Goal: Information Seeking & Learning: Learn about a topic

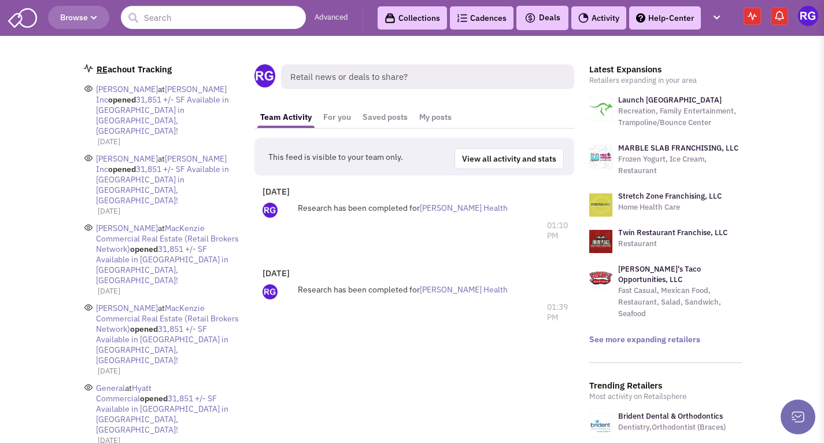
drag, startPoint x: 747, startPoint y: 1, endPoint x: 416, endPoint y: 327, distance: 464.7
click at [416, 327] on div "Research has been completed for Geisinger Health Comment on this activity Add c…" at bounding box center [414, 303] width 309 height 50
click at [174, 16] on input "text" at bounding box center [213, 17] width 185 height 23
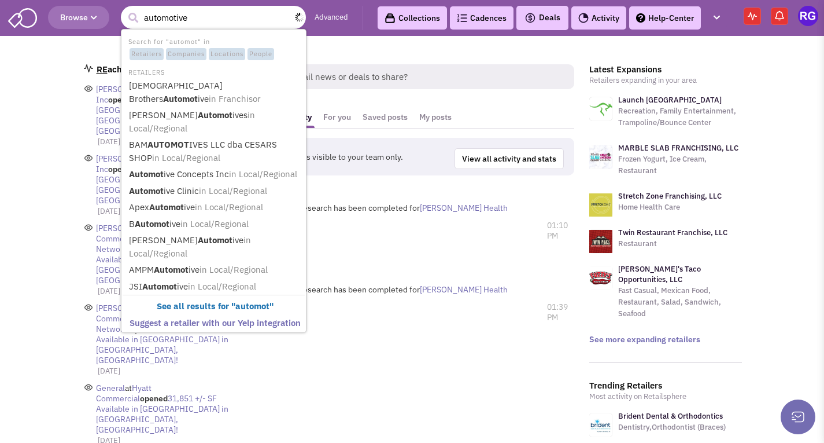
type input "automotive"
click at [124, 9] on button "submit" at bounding box center [132, 17] width 17 height 17
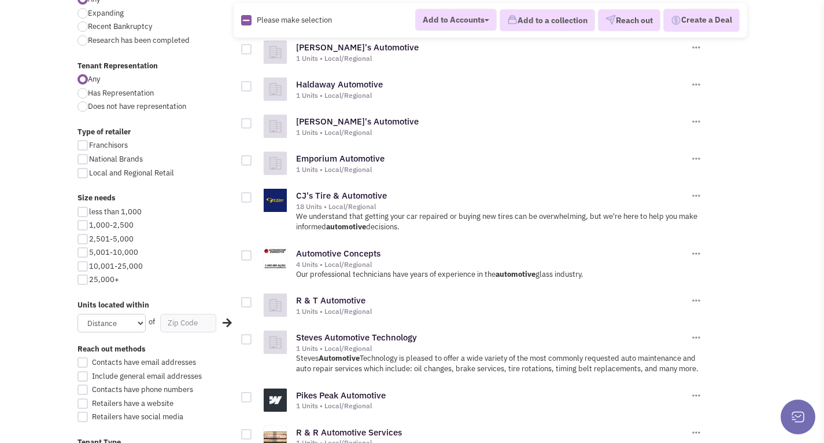
scroll to position [405, 0]
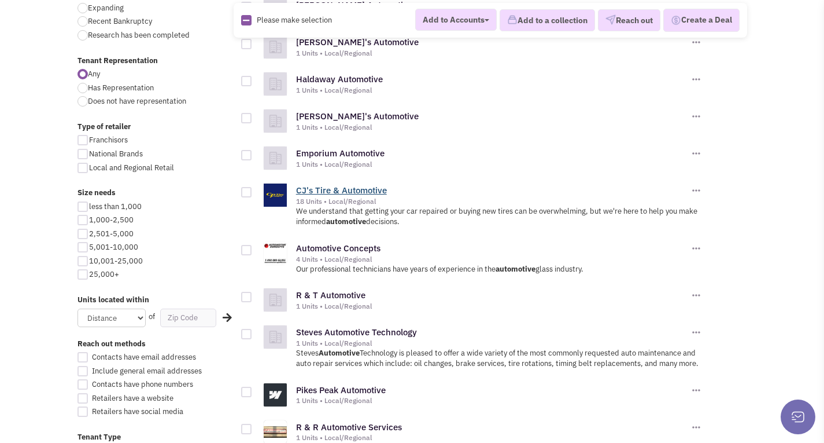
click at [348, 189] on link "CJ's Tire & Automotive" at bounding box center [341, 190] width 91 height 11
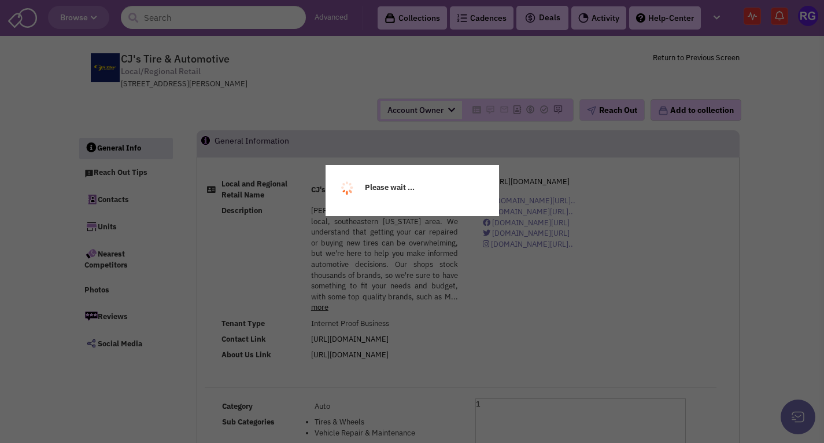
select select
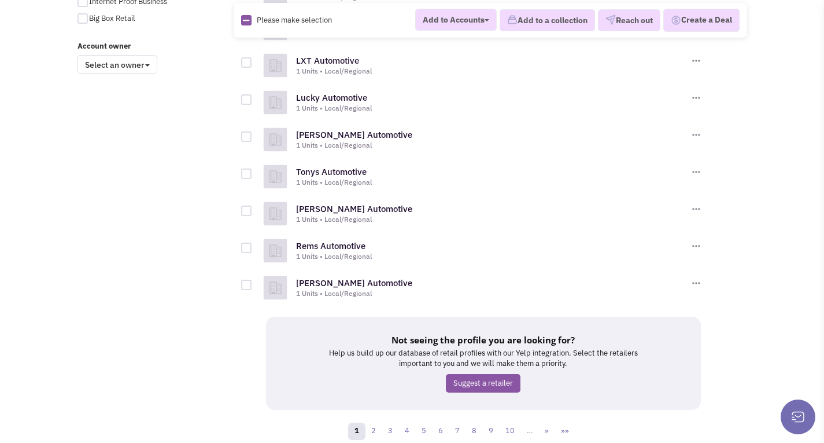
scroll to position [948, 0]
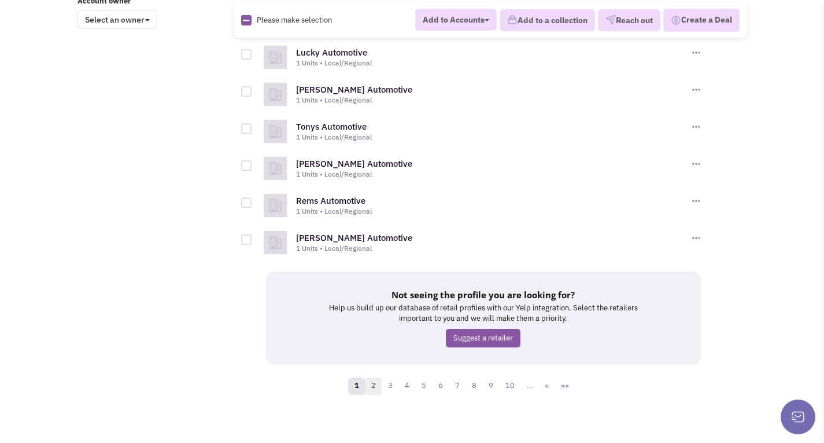
click at [380, 378] on link "2" at bounding box center [373, 385] width 17 height 17
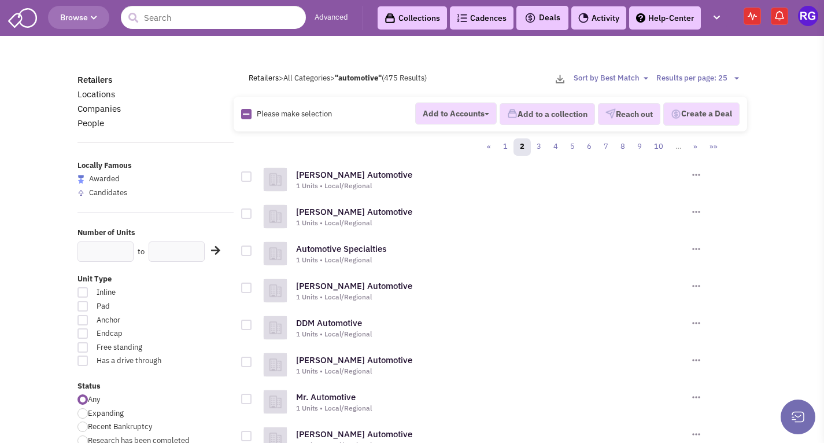
click at [93, 18] on icon "button" at bounding box center [94, 17] width 6 height 7
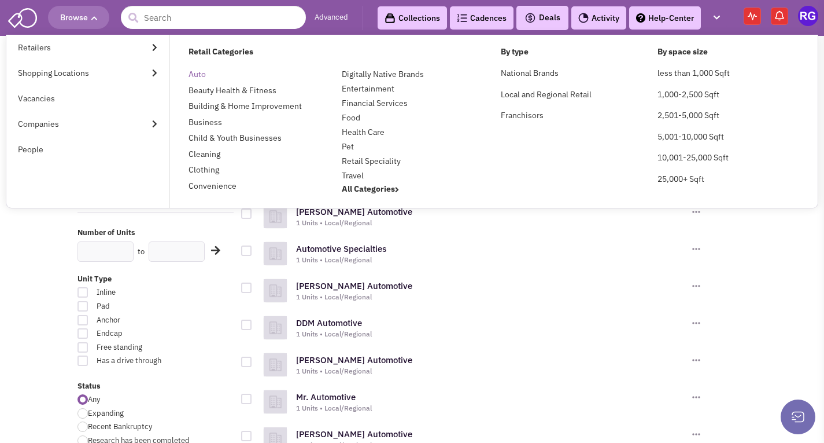
click at [198, 73] on link "Auto" at bounding box center [197, 74] width 17 height 10
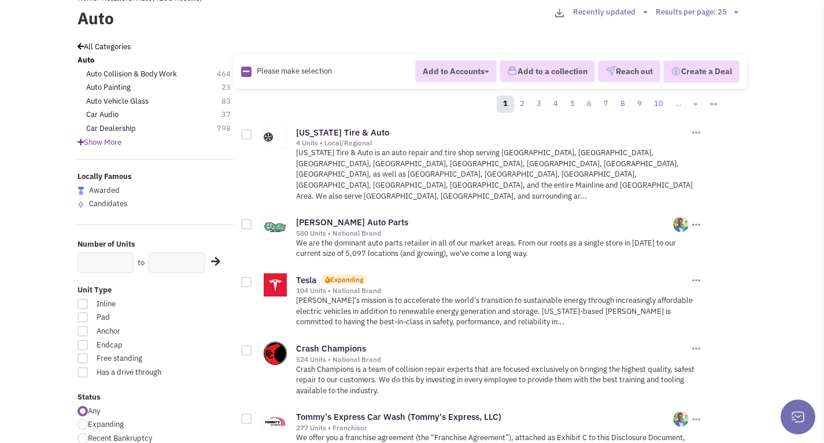
scroll to position [116, 0]
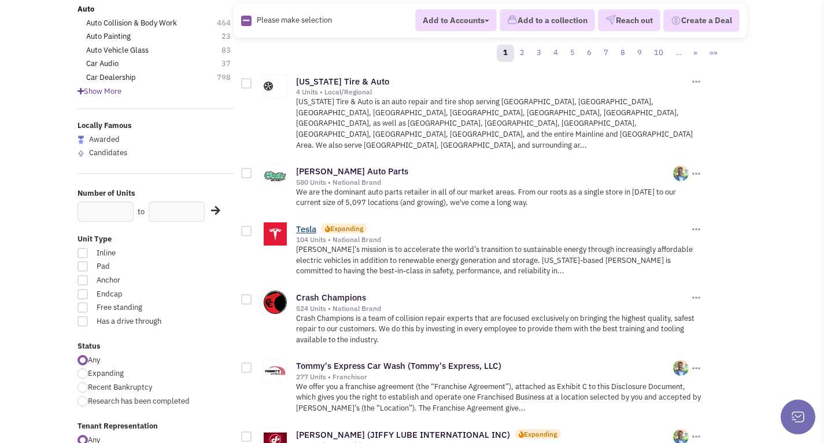
click at [308, 223] on link "Tesla" at bounding box center [306, 228] width 20 height 11
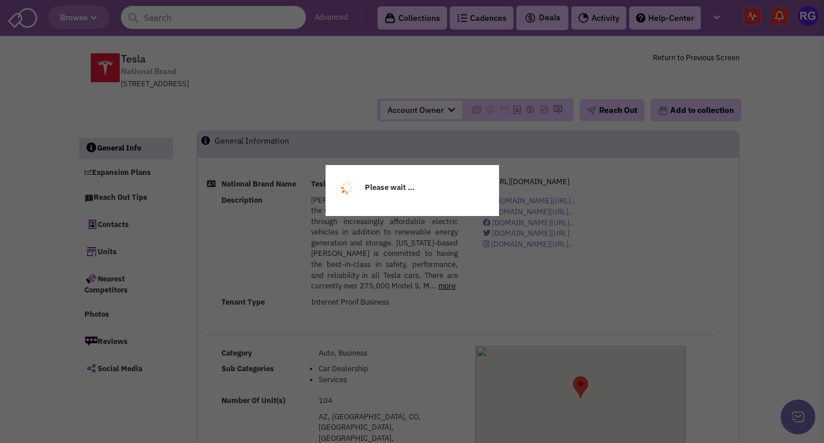
select select
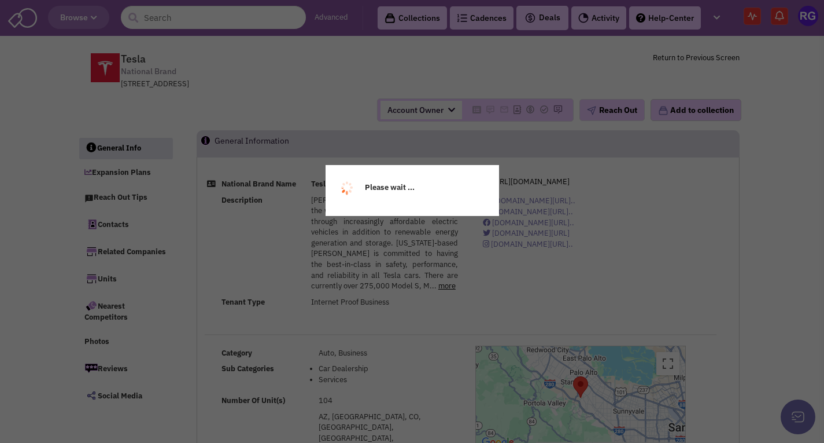
select select
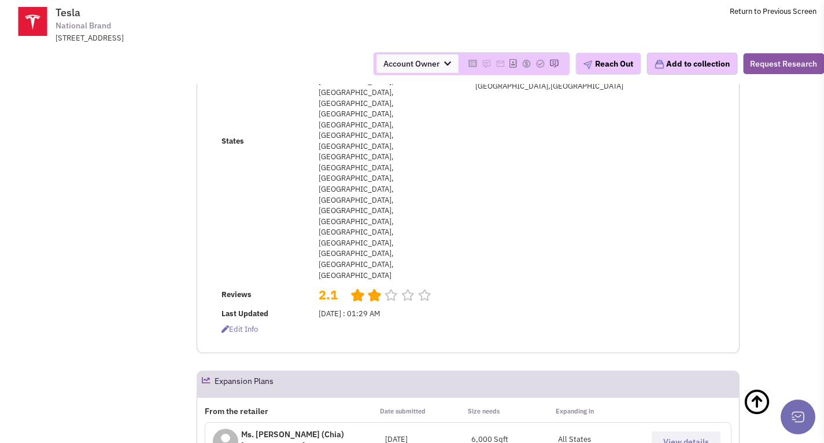
scroll to position [347, 0]
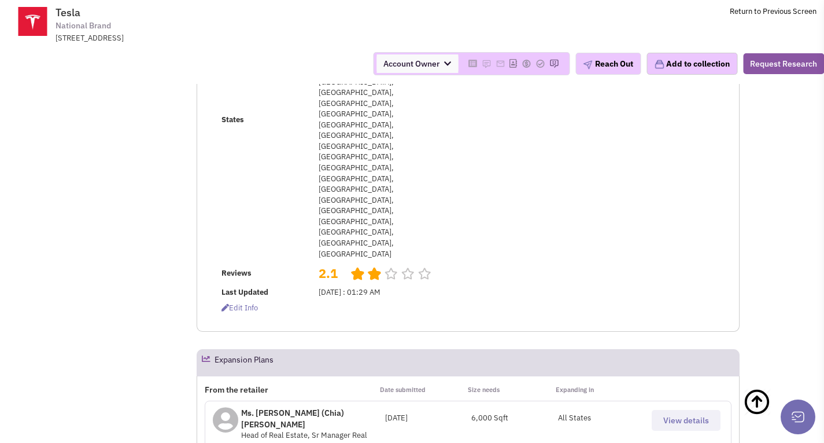
click at [674, 415] on span "View details" at bounding box center [687, 420] width 46 height 10
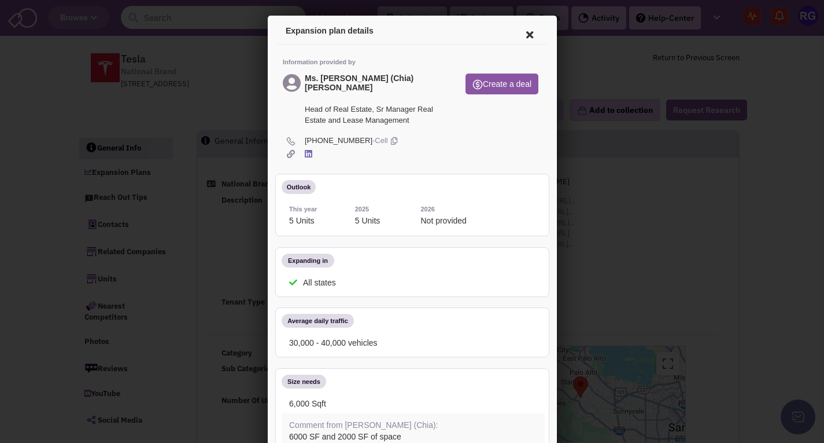
scroll to position [0, 0]
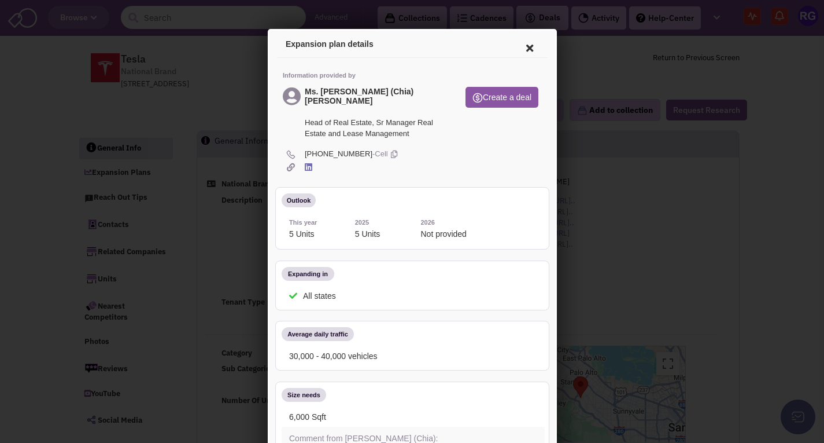
click at [521, 46] on icon at bounding box center [527, 46] width 24 height 28
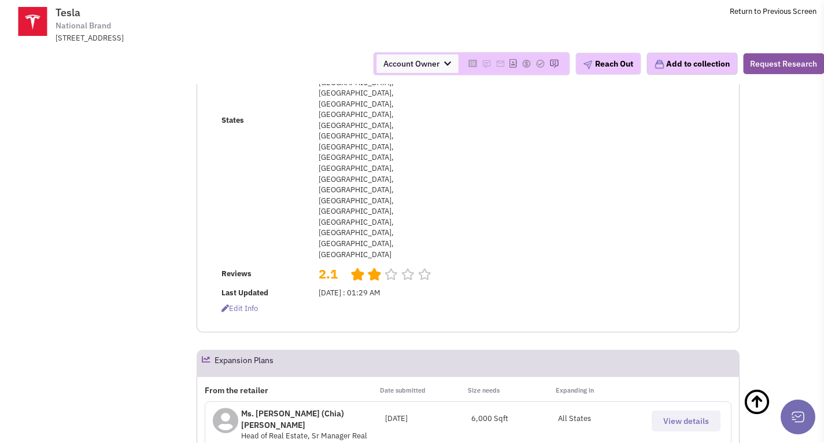
scroll to position [289, 0]
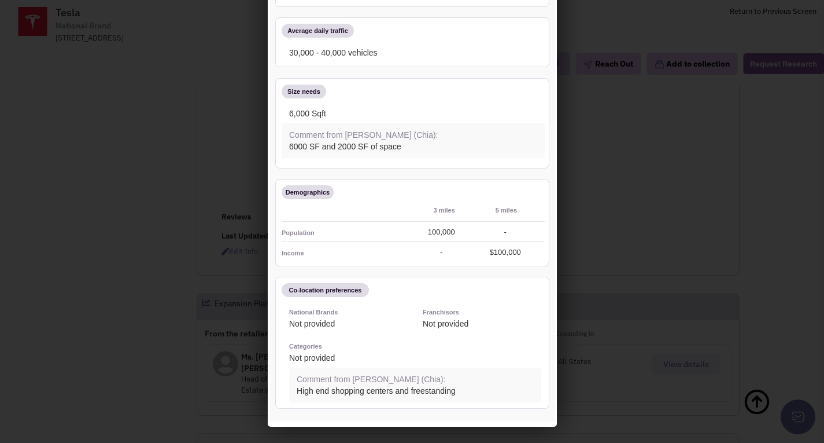
scroll to position [463, 0]
click at [632, 256] on div at bounding box center [412, 221] width 824 height 443
click at [58, 297] on div at bounding box center [412, 221] width 824 height 443
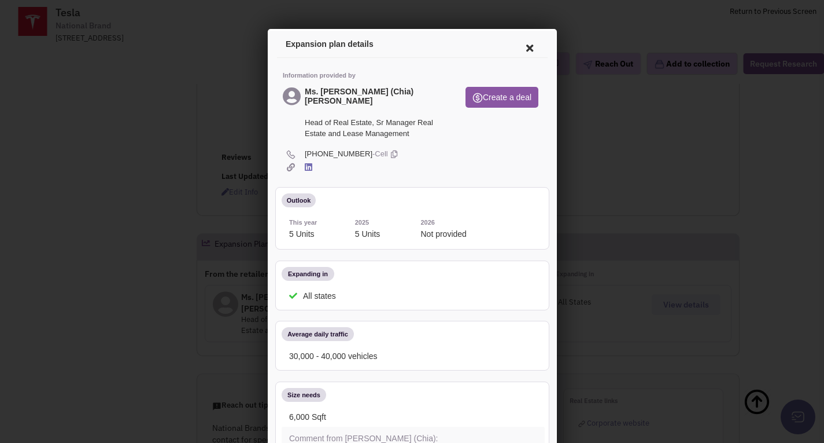
scroll to position [0, 0]
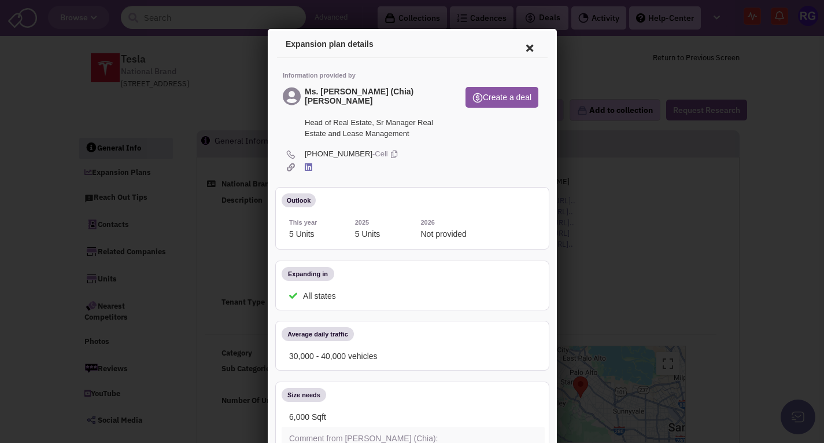
click at [522, 44] on icon at bounding box center [527, 46] width 24 height 28
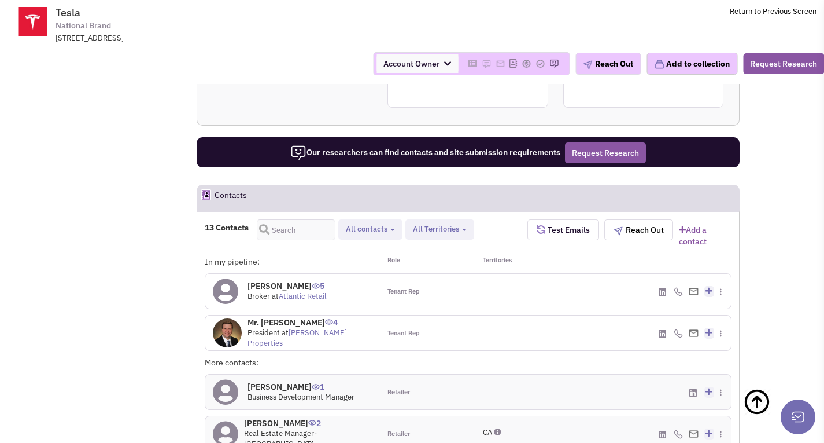
scroll to position [983, 0]
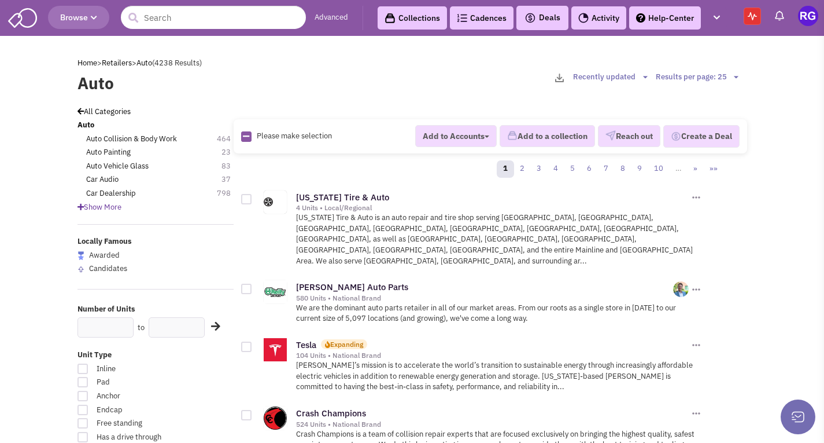
scroll to position [116, 0]
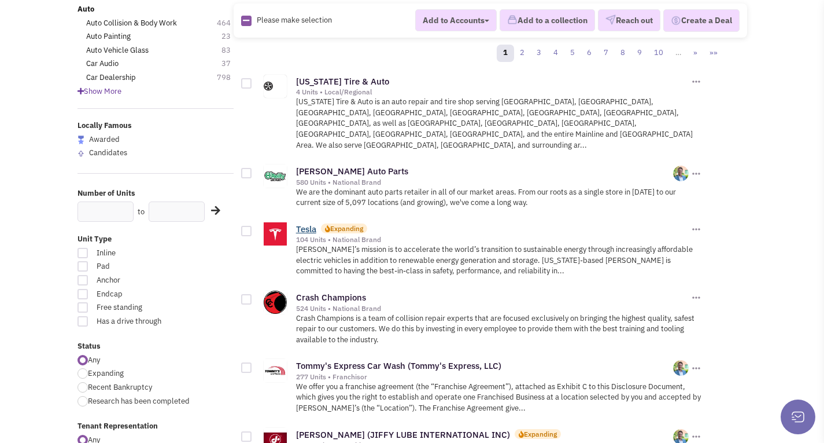
click at [302, 223] on link "Tesla" at bounding box center [306, 228] width 20 height 11
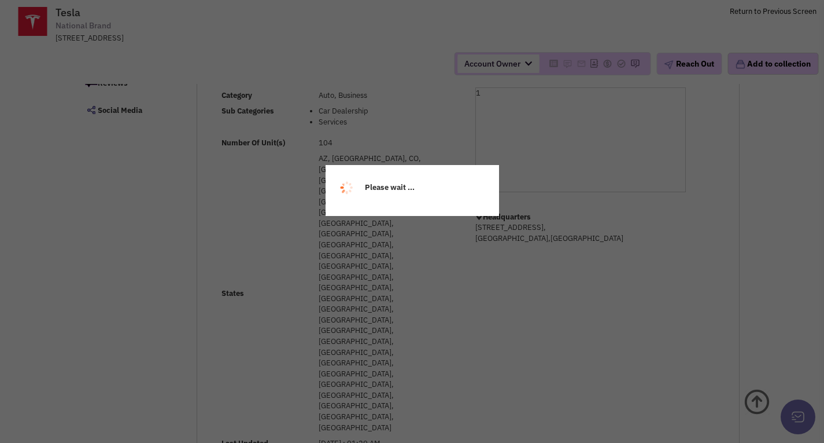
select select
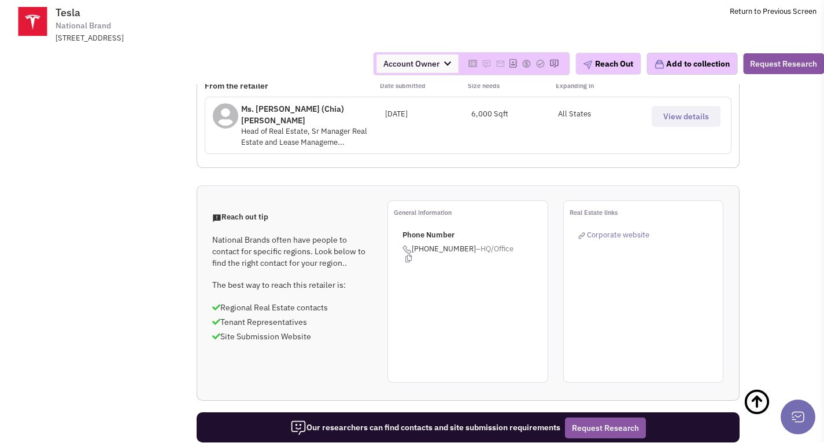
select select
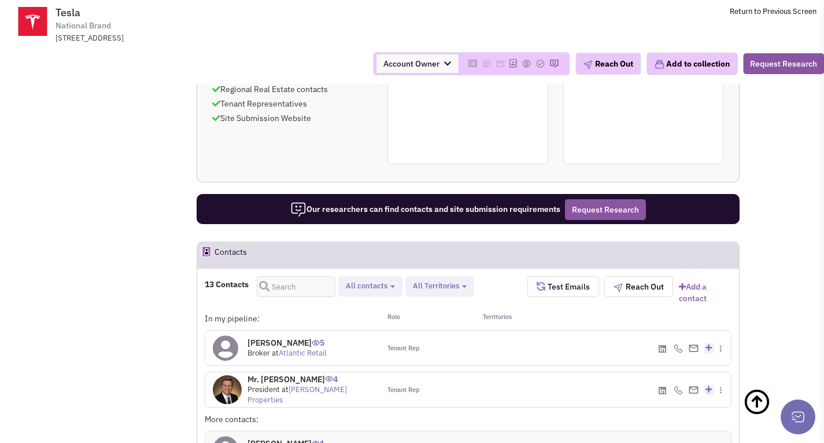
scroll to position [892, 0]
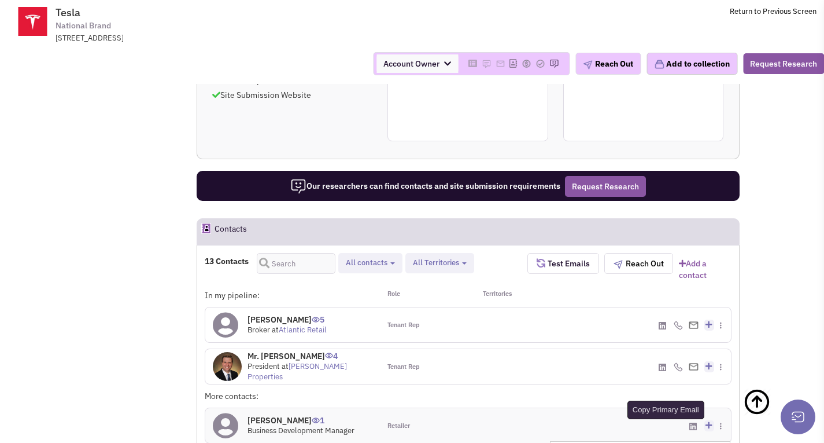
click at [723, 442] on icon at bounding box center [723, 451] width 6 height 8
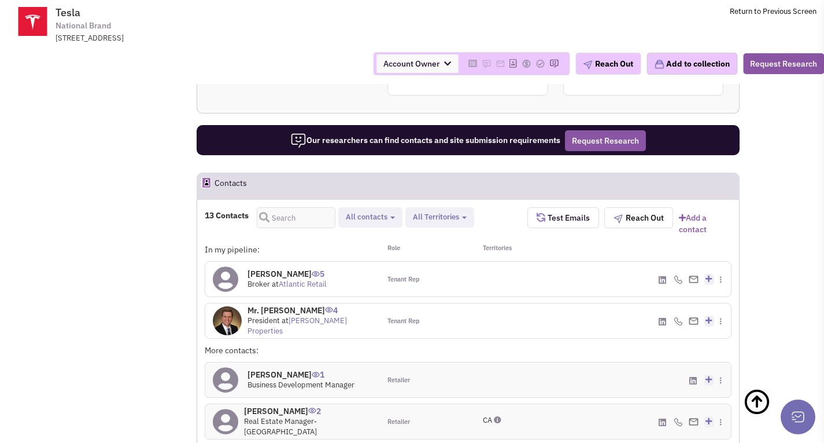
scroll to position [892, 0]
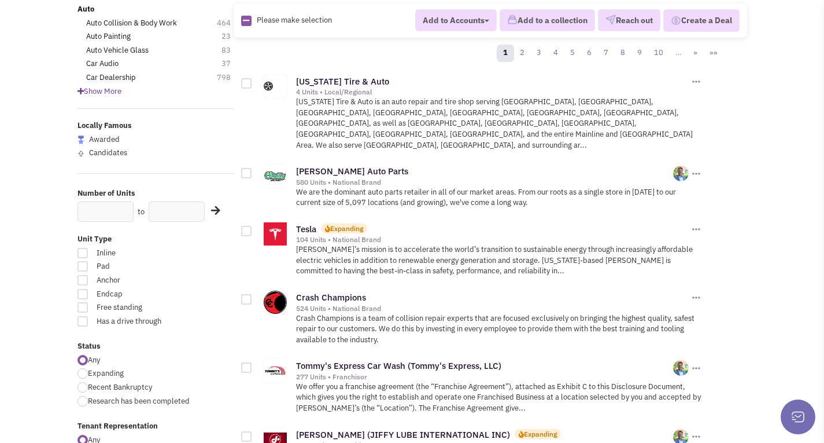
scroll to position [174, 0]
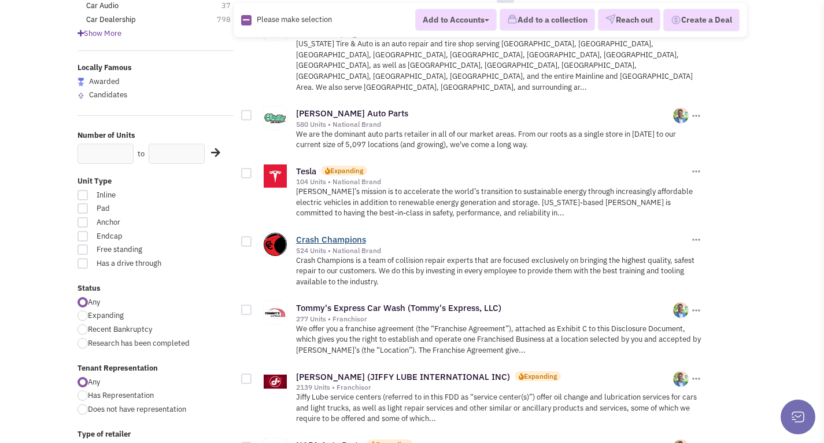
click at [343, 234] on link "Crash Champions" at bounding box center [331, 239] width 70 height 11
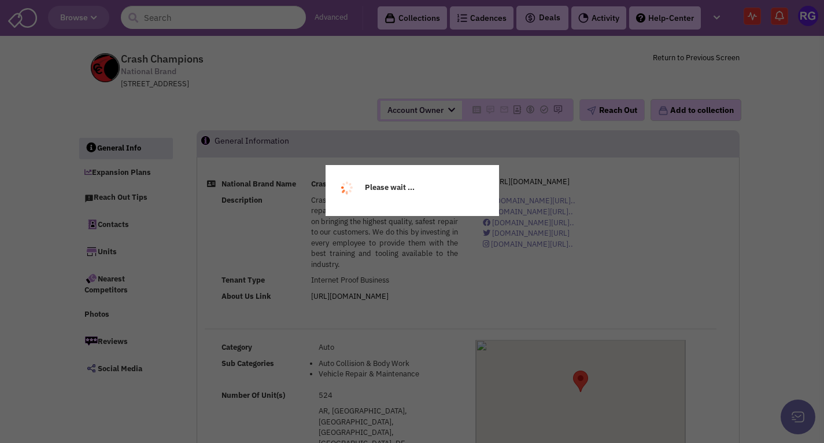
select select
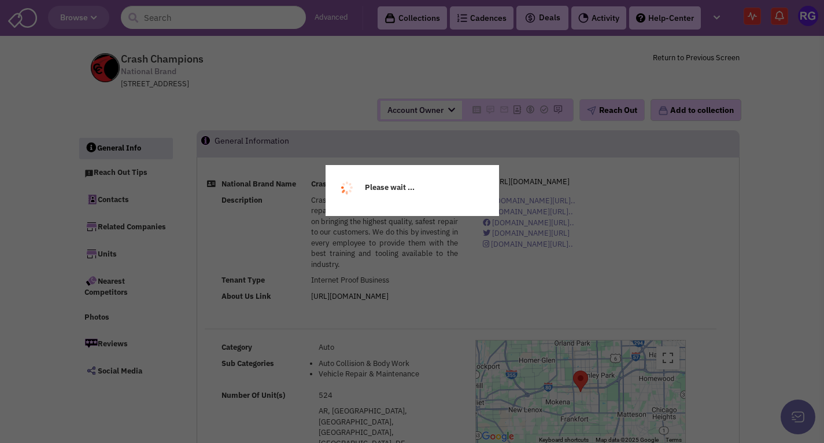
select select
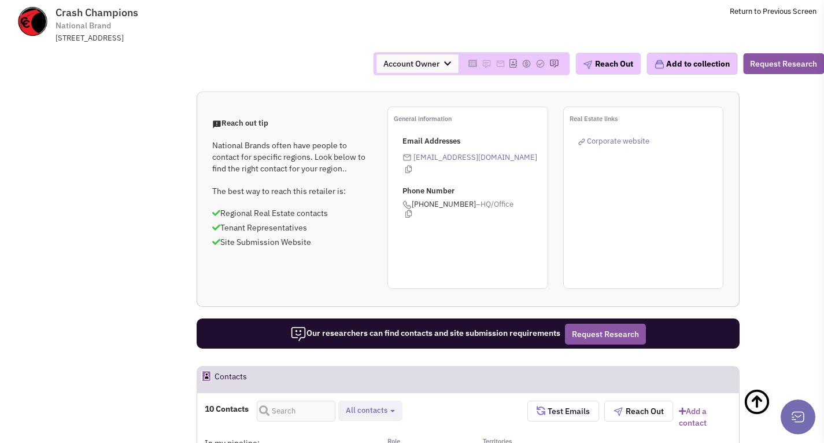
scroll to position [752, 0]
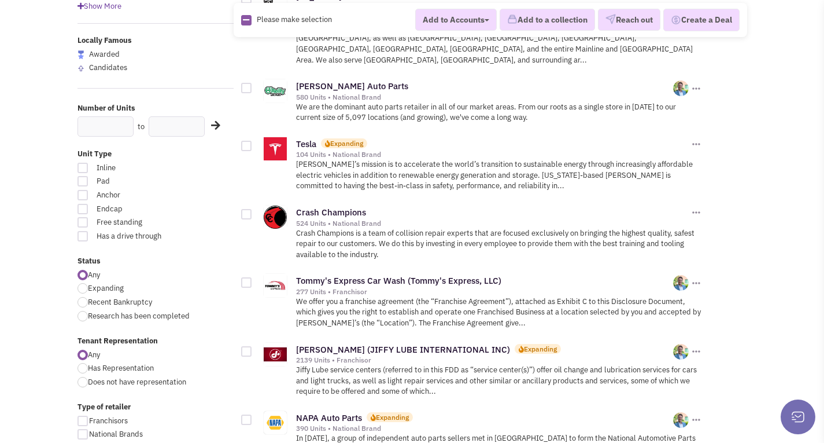
scroll to position [289, 0]
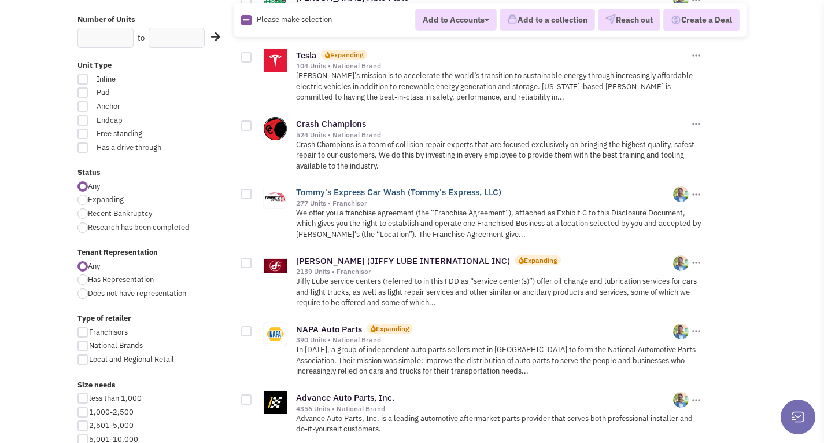
click at [369, 186] on link "Tommy's Express Car Wash (Tommy's Express, LLC)" at bounding box center [398, 191] width 205 height 11
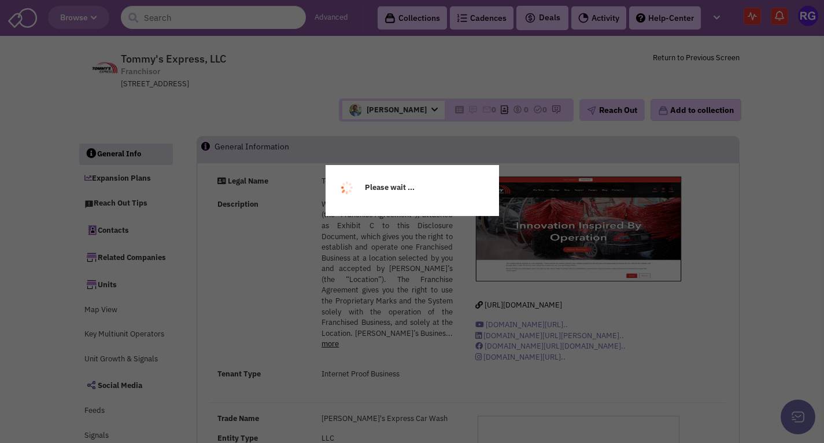
select select
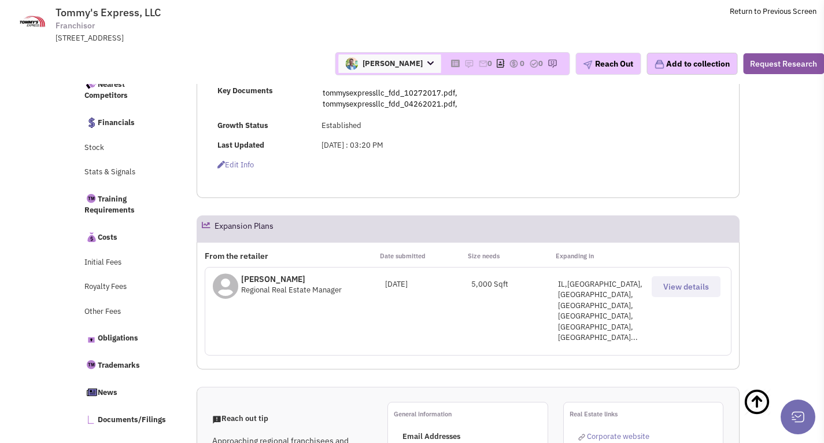
scroll to position [430, 0]
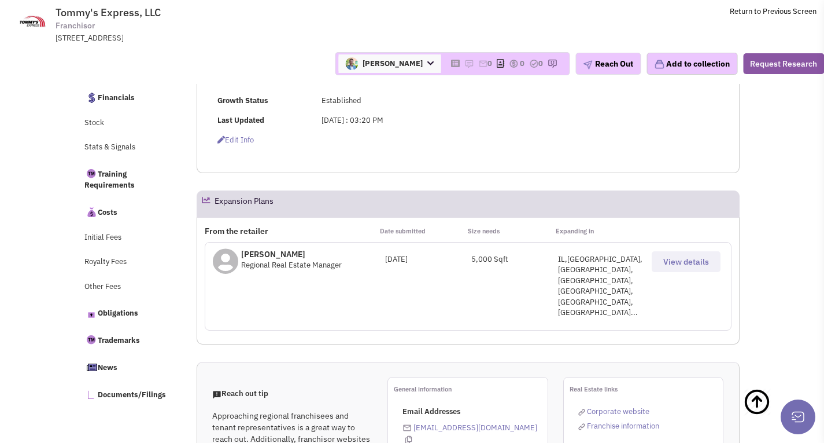
click at [621, 254] on div "IL,[GEOGRAPHIC_DATA],[GEOGRAPHIC_DATA],[GEOGRAPHIC_DATA],[GEOGRAPHIC_DATA],[GEO…" at bounding box center [601, 286] width 86 height 64
click at [672, 256] on span "View details" at bounding box center [687, 261] width 46 height 10
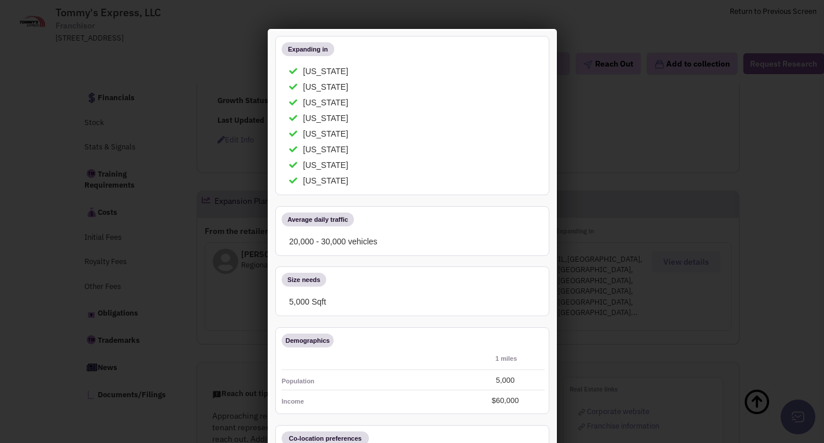
scroll to position [174, 0]
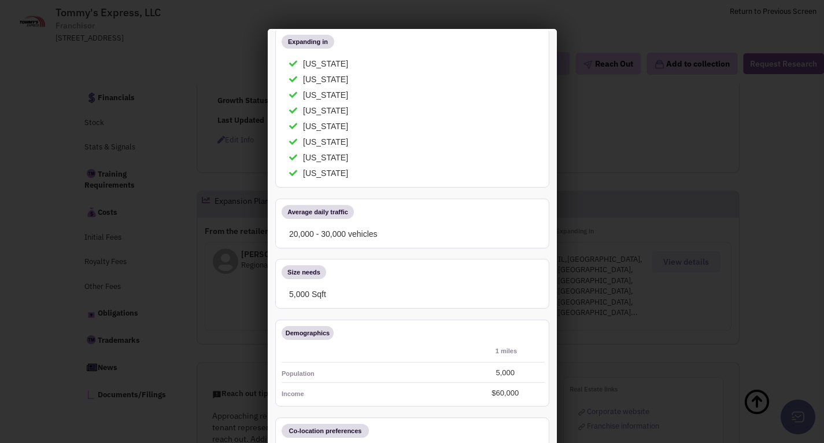
click at [71, 97] on div at bounding box center [412, 221] width 824 height 443
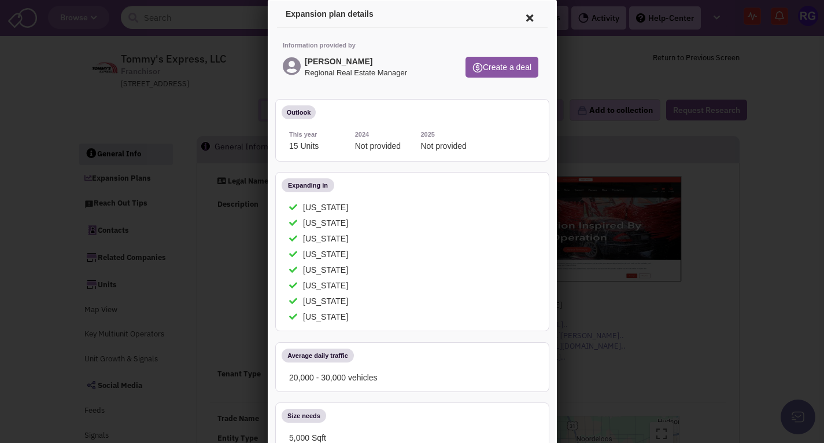
scroll to position [0, 0]
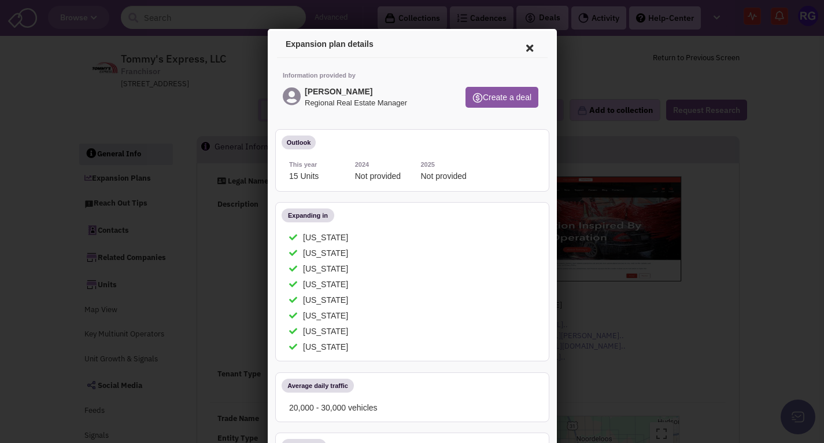
click at [519, 47] on icon at bounding box center [527, 46] width 24 height 28
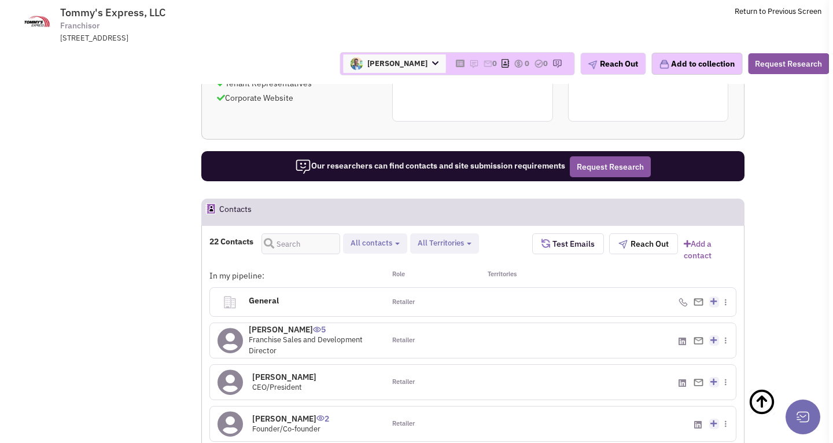
scroll to position [869, 0]
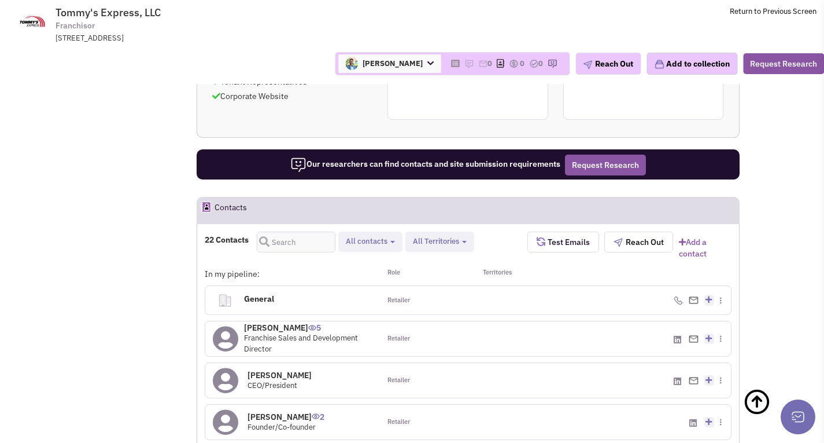
click at [694, 335] on img at bounding box center [694, 339] width 10 height 8
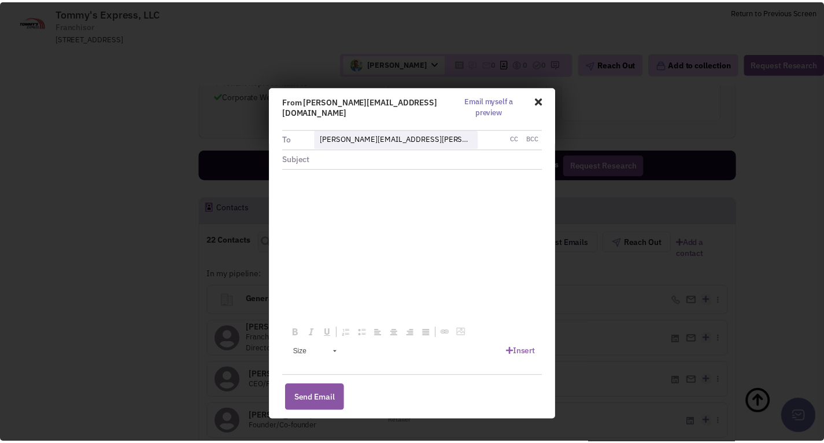
scroll to position [0, 0]
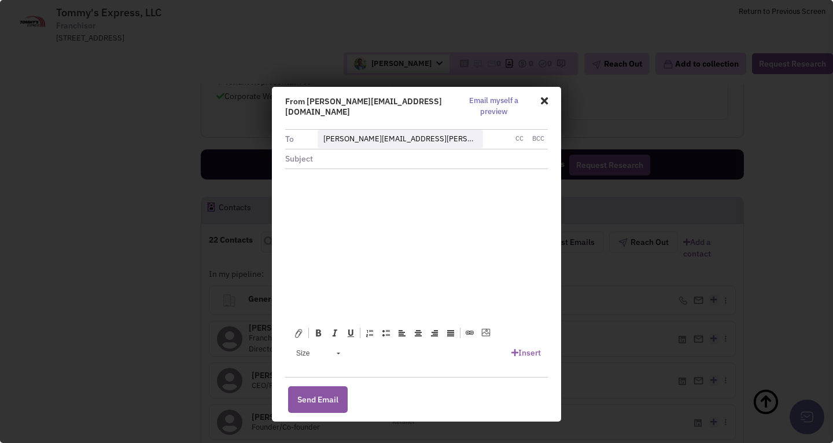
click at [541, 98] on span at bounding box center [542, 100] width 11 height 20
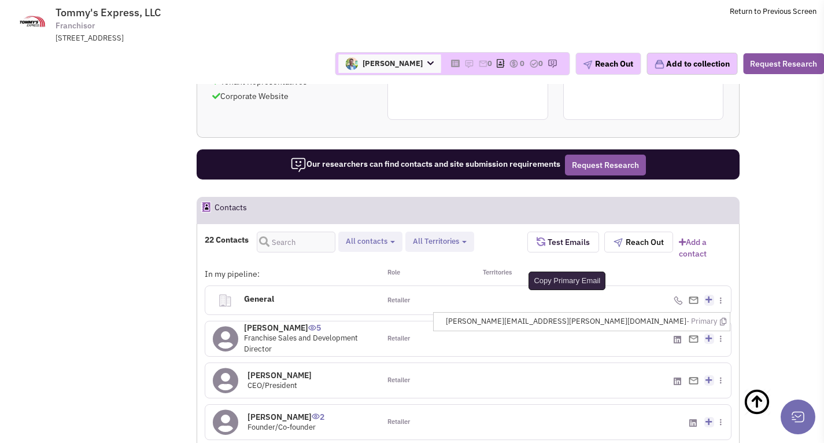
click at [725, 318] on icon at bounding box center [723, 322] width 6 height 8
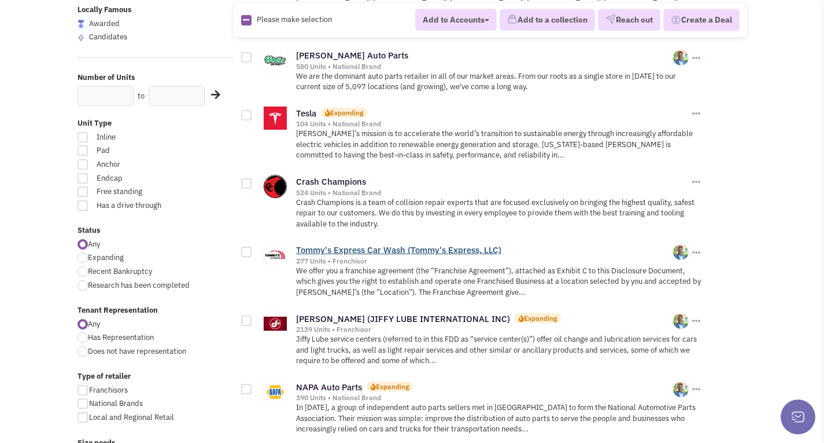
scroll to position [174, 0]
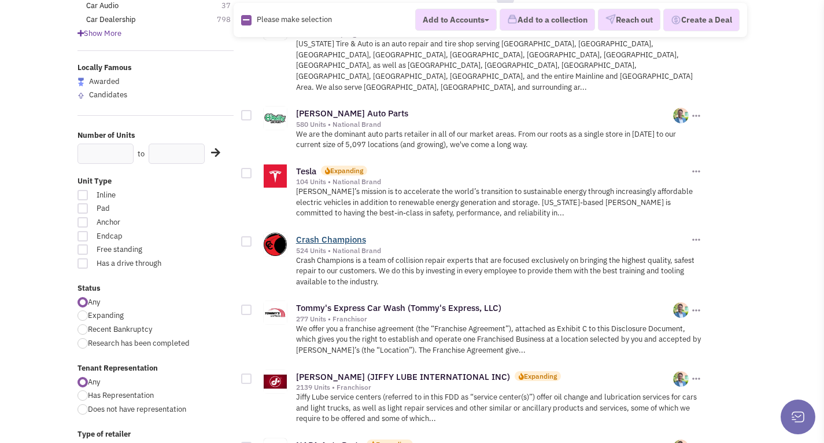
click at [318, 234] on link "Crash Champions" at bounding box center [331, 239] width 70 height 11
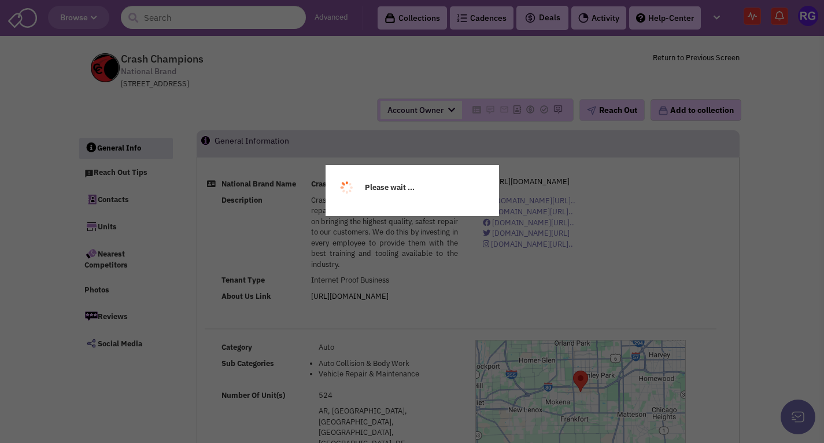
select select
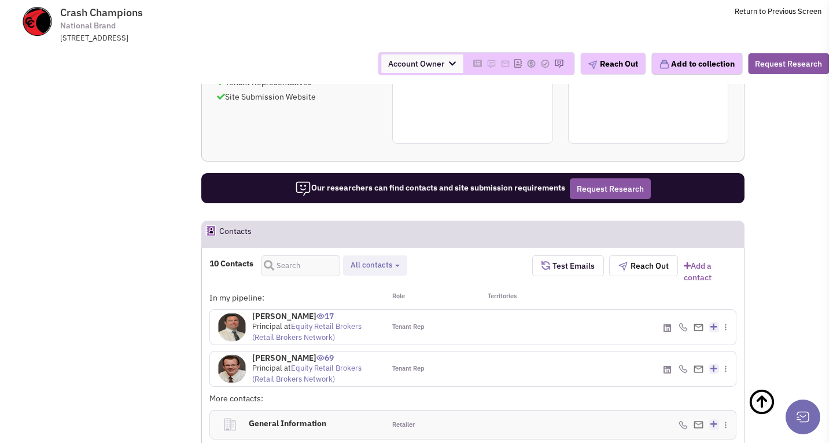
scroll to position [810, 0]
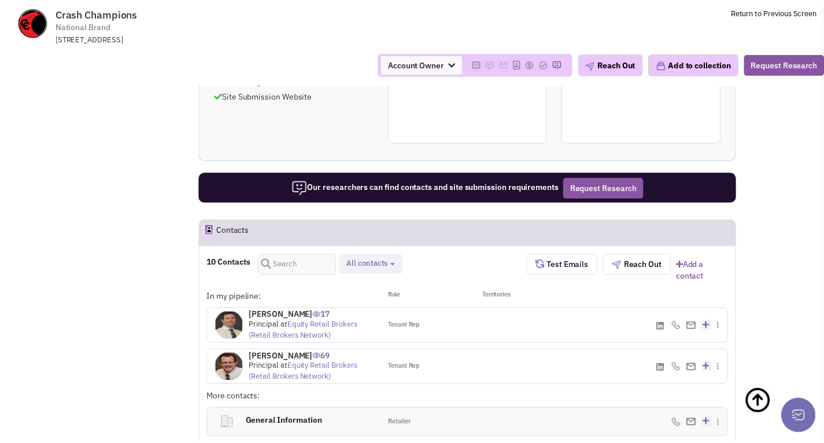
scroll to position [0, 0]
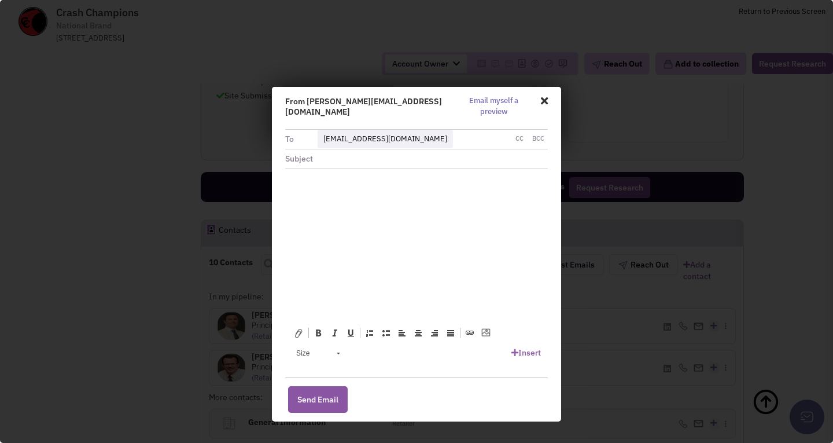
click at [543, 101] on span at bounding box center [542, 100] width 11 height 20
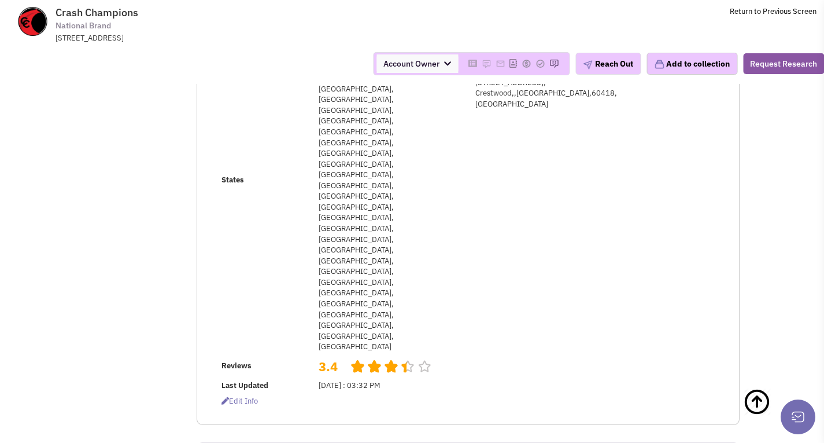
scroll to position [289, 0]
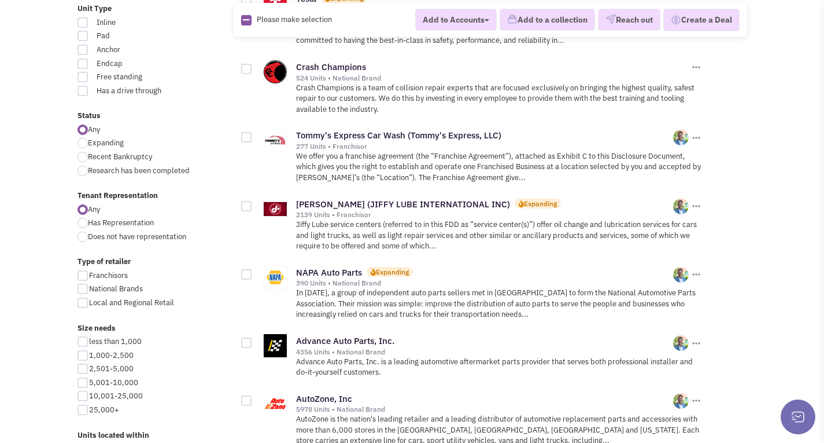
scroll to position [347, 0]
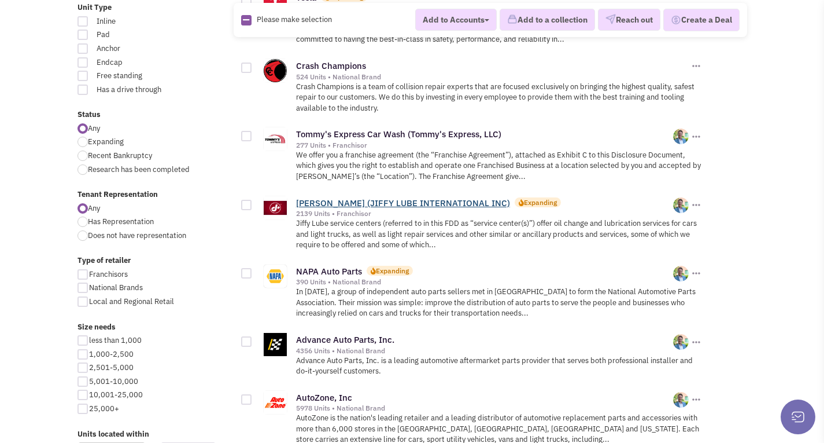
click at [359, 197] on link "[PERSON_NAME] (JIFFY LUBE INTERNATIONAL INC)" at bounding box center [403, 202] width 214 height 11
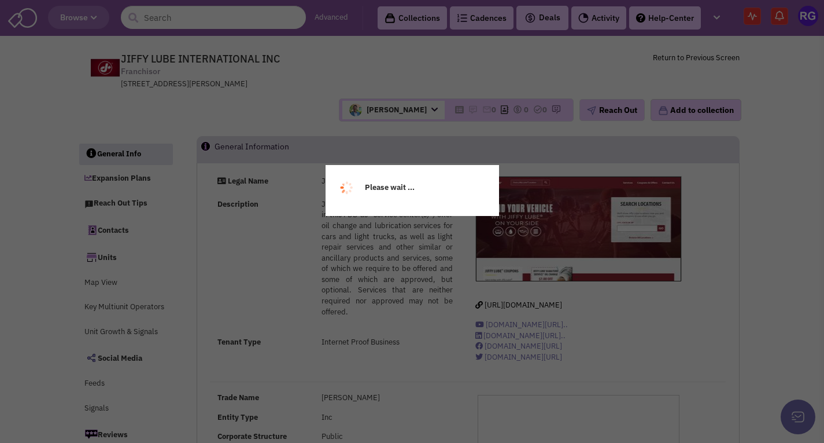
select select
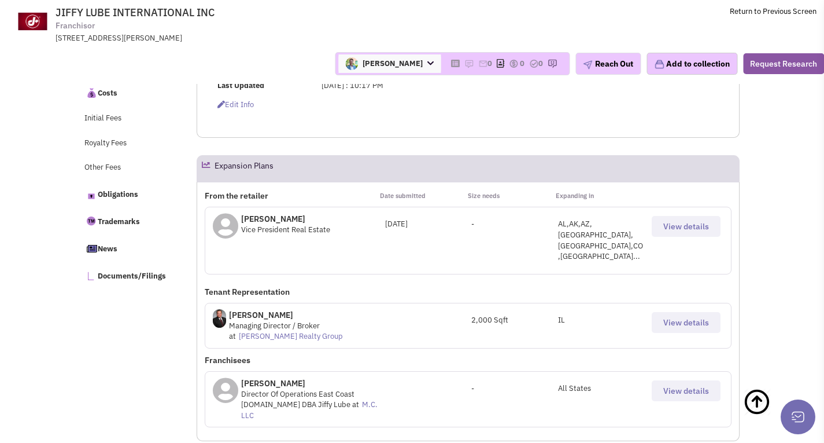
scroll to position [521, 0]
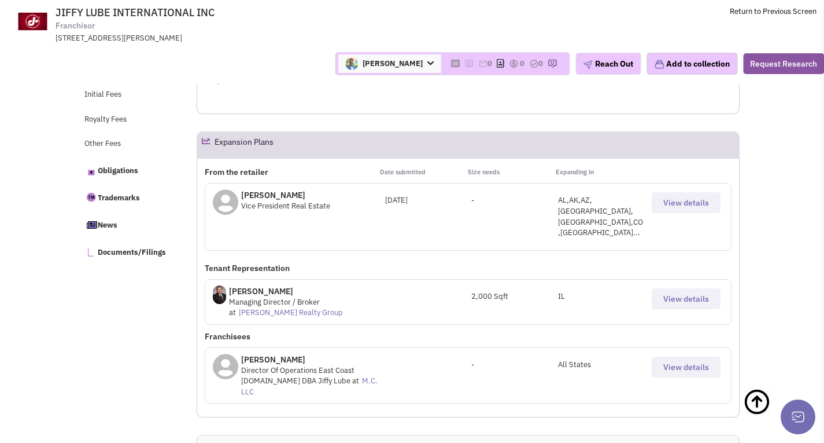
select select
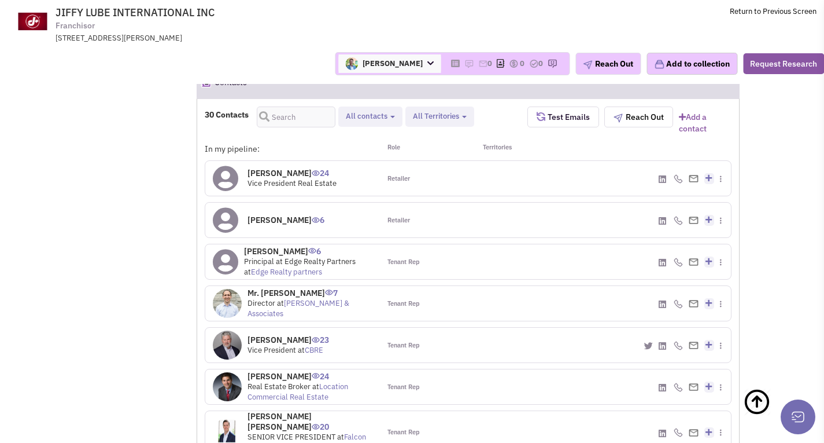
scroll to position [1163, 0]
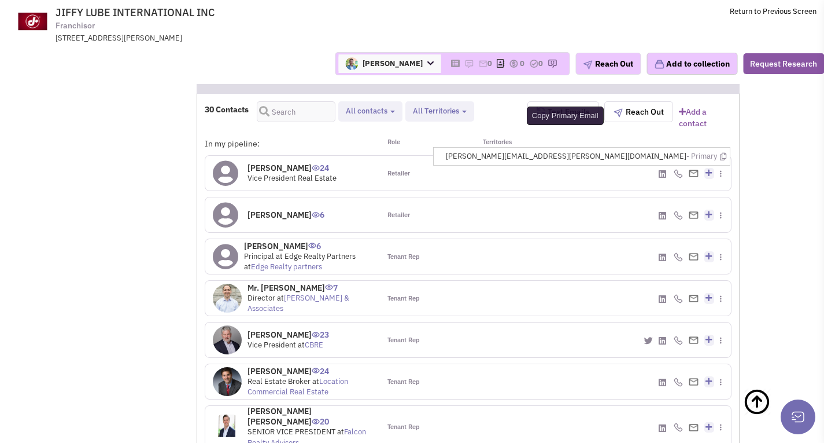
click at [723, 153] on icon at bounding box center [723, 157] width 6 height 8
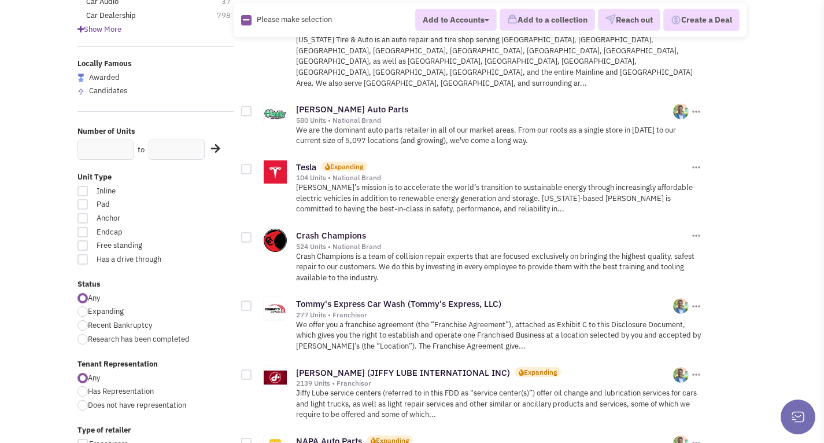
scroll to position [174, 0]
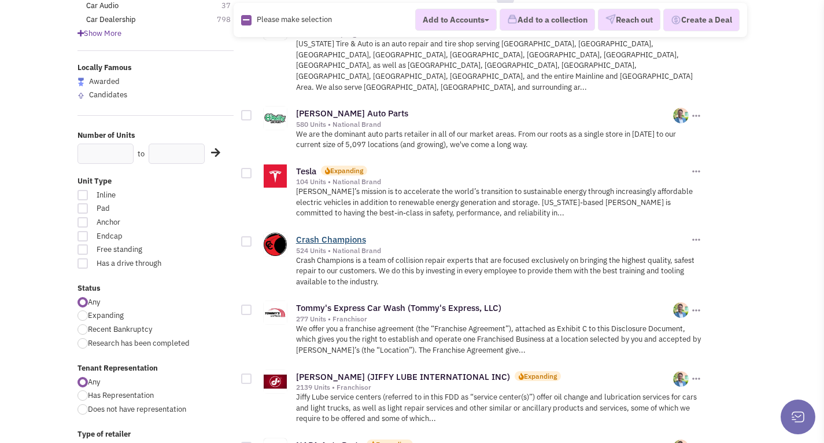
click at [327, 234] on link "Crash Champions" at bounding box center [331, 239] width 70 height 11
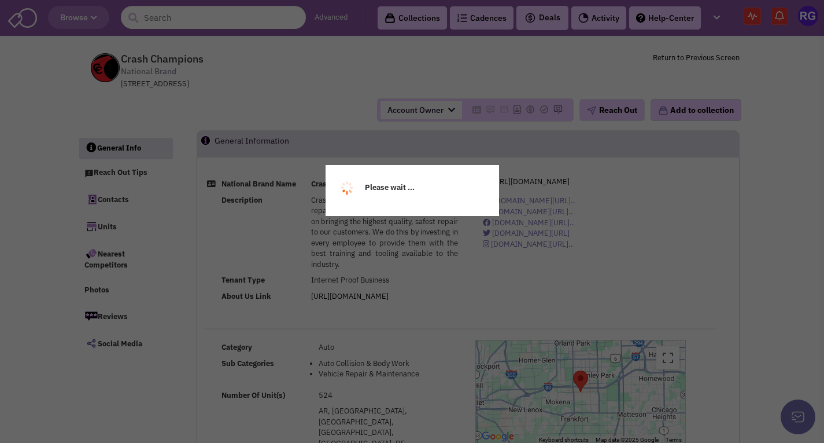
select select
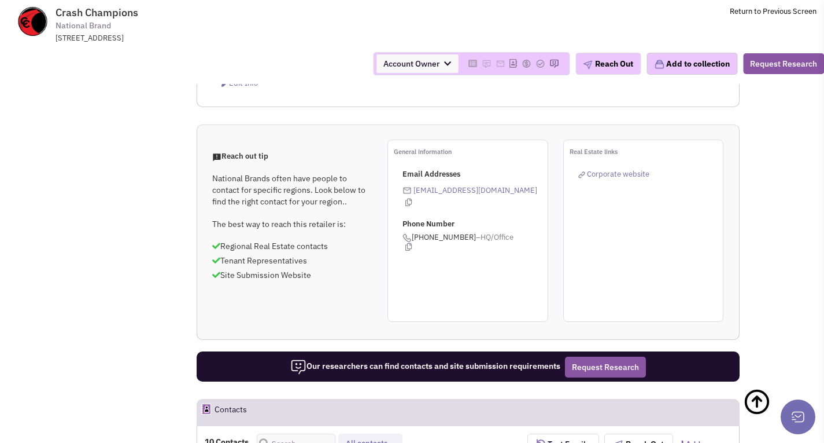
scroll to position [694, 0]
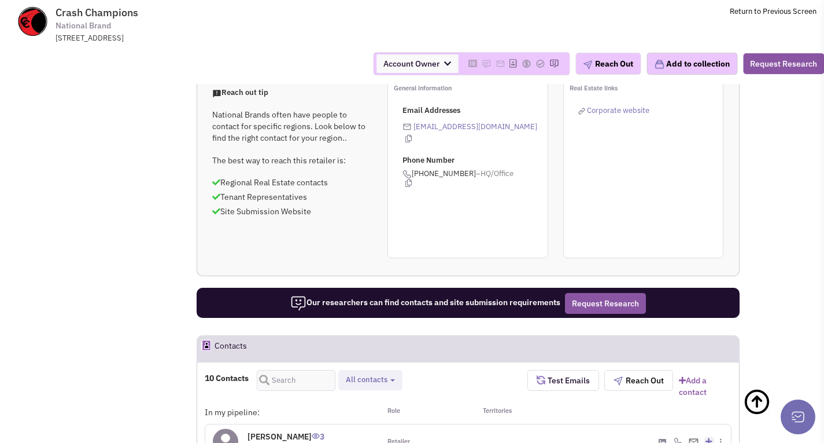
select select
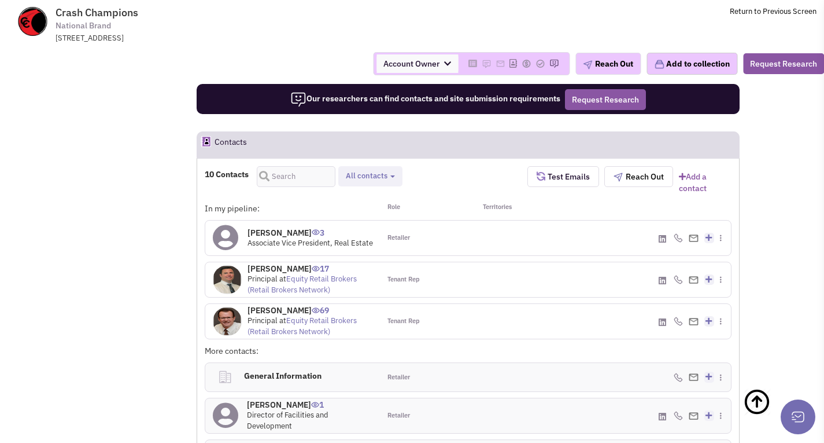
scroll to position [868, 0]
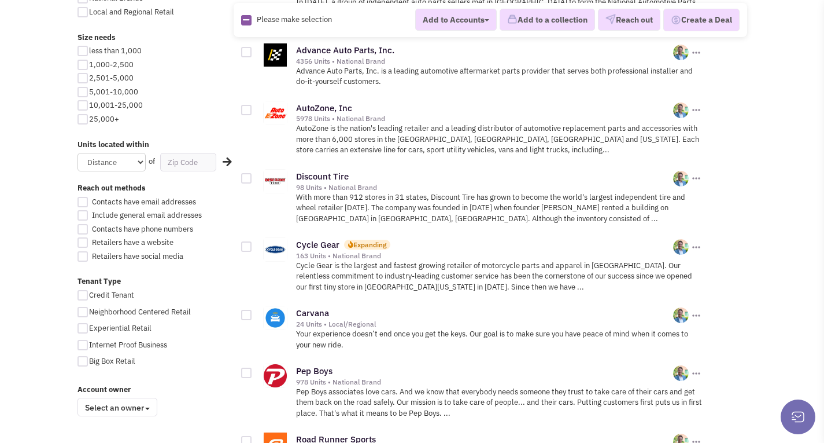
scroll to position [347, 0]
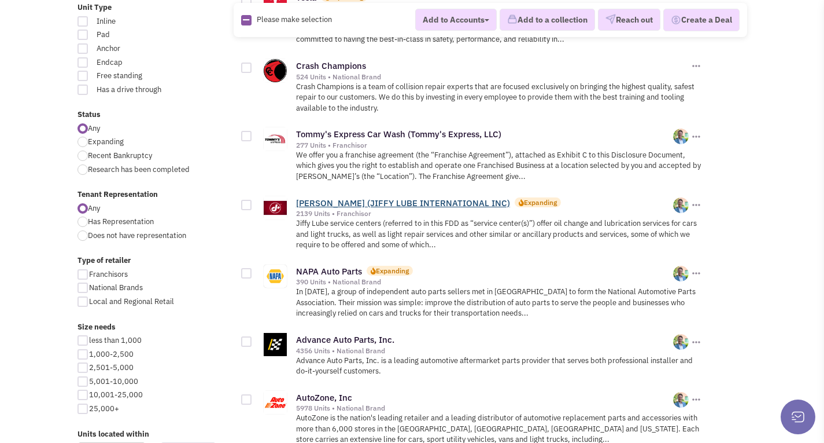
click at [328, 197] on link "[PERSON_NAME] (JIFFY LUBE INTERNATIONAL INC)" at bounding box center [403, 202] width 214 height 11
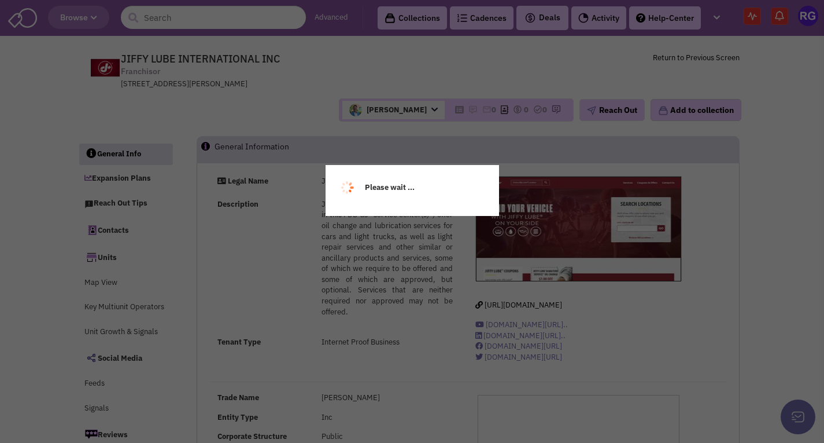
select select
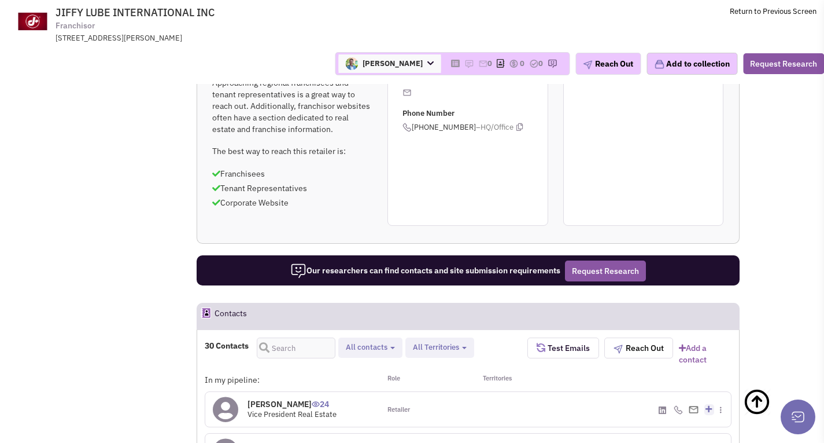
scroll to position [637, 0]
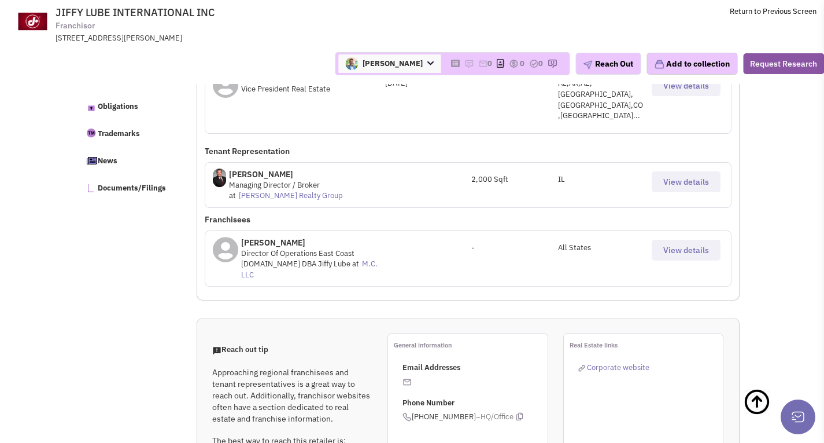
click at [699, 245] on span "View details" at bounding box center [687, 250] width 46 height 10
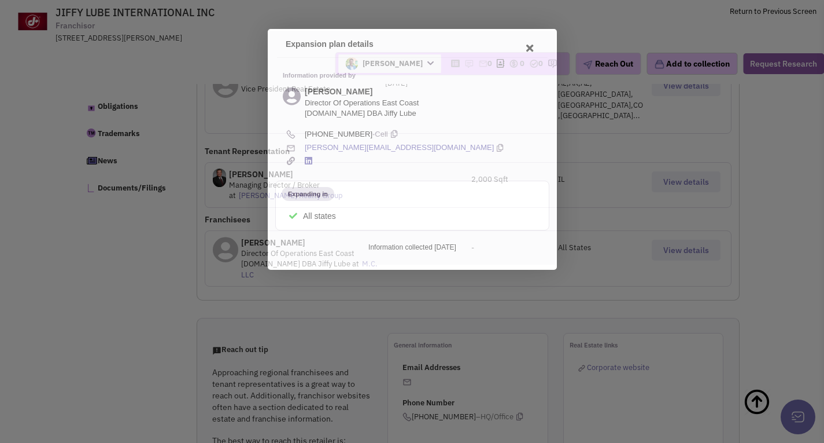
scroll to position [0, 0]
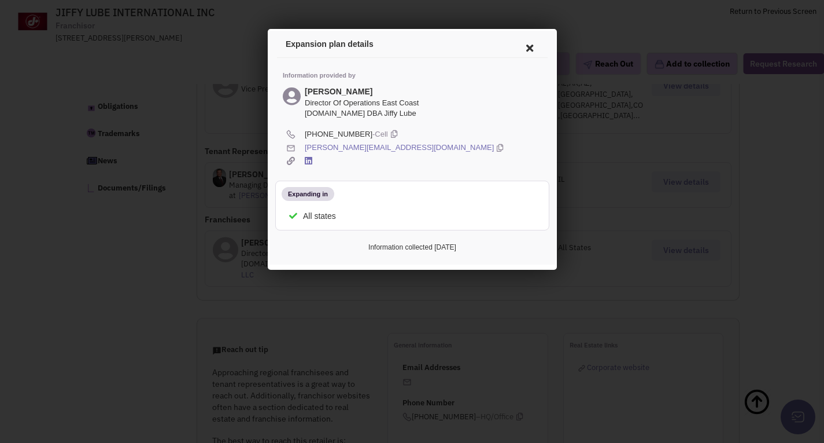
click at [495, 145] on icon at bounding box center [498, 146] width 6 height 11
click at [528, 44] on icon at bounding box center [527, 46] width 24 height 28
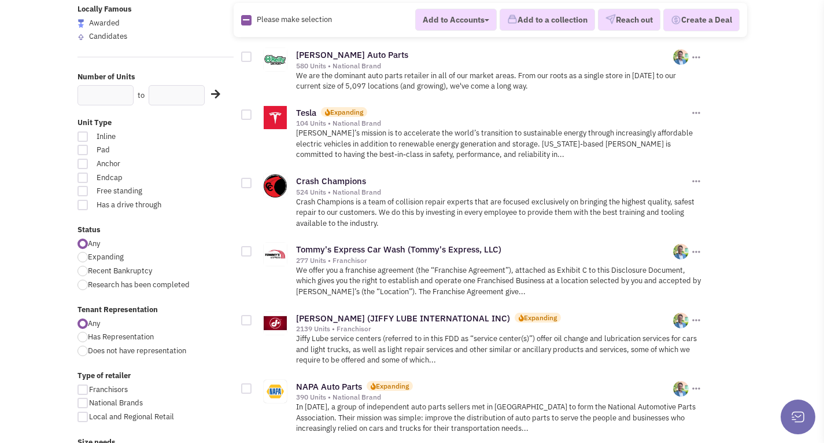
scroll to position [231, 0]
click at [325, 176] on link "Crash Champions" at bounding box center [331, 181] width 70 height 11
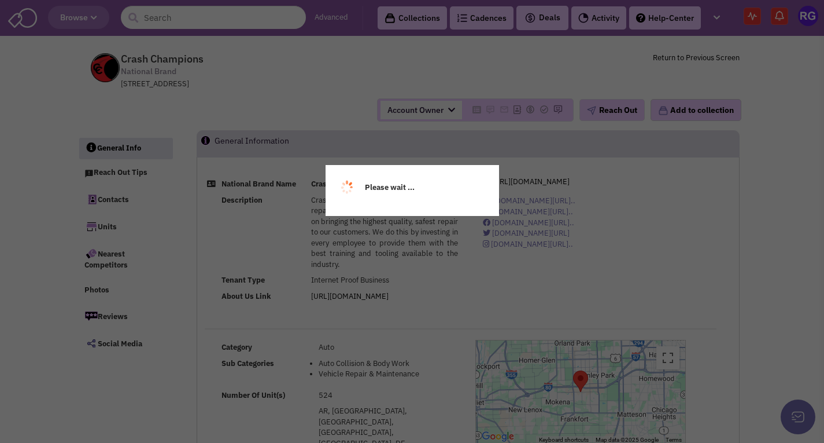
select select
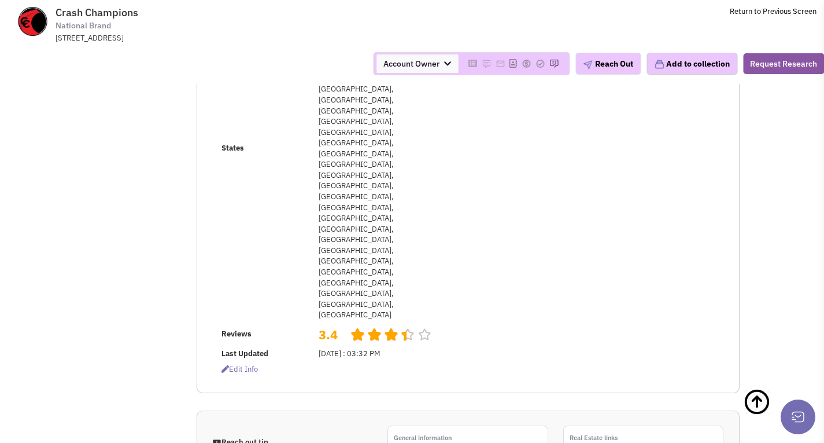
scroll to position [347, 0]
select select
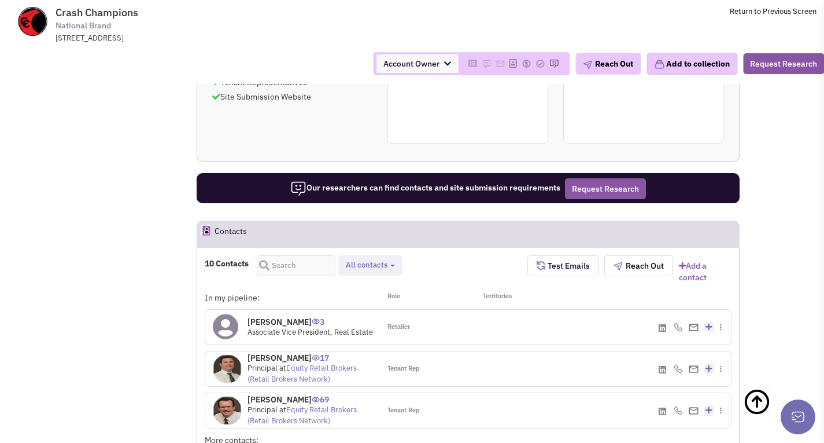
scroll to position [810, 0]
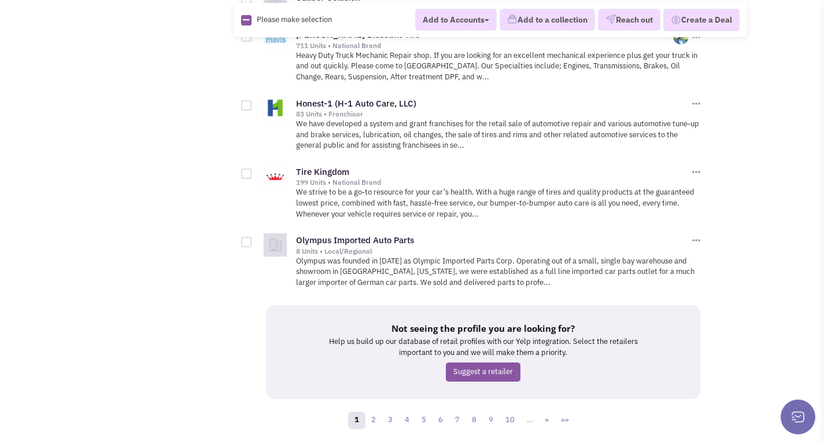
scroll to position [1523, 0]
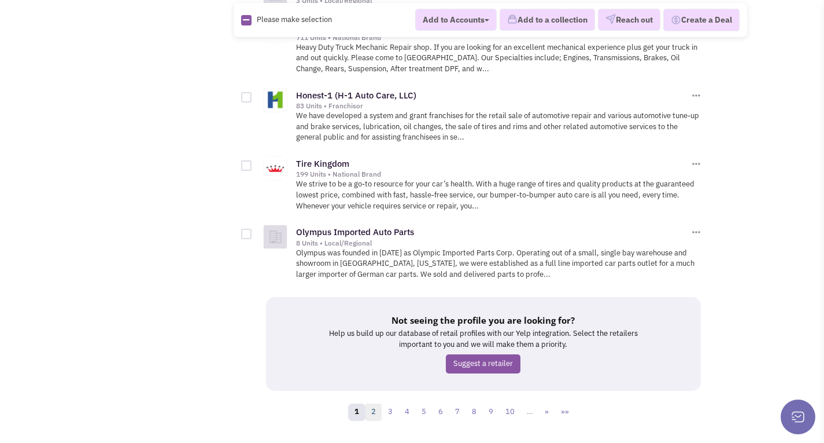
click at [375, 403] on link "2" at bounding box center [373, 411] width 17 height 17
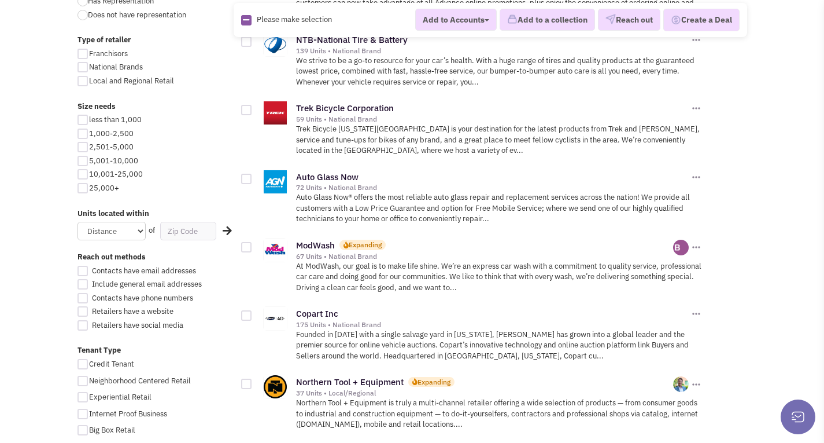
scroll to position [636, 0]
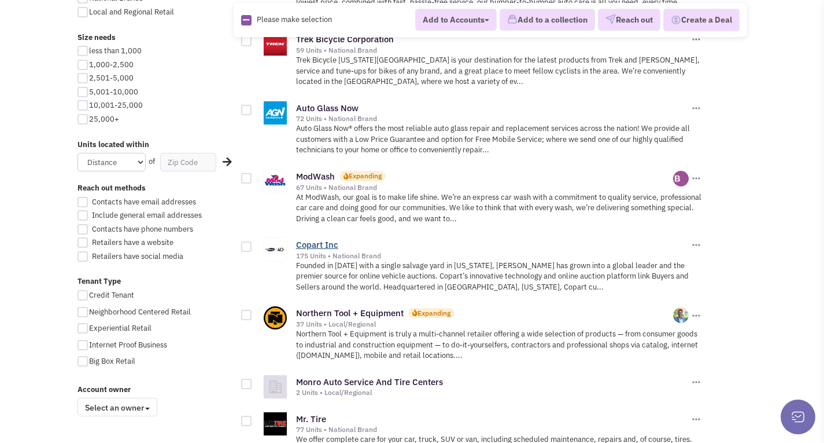
click at [319, 239] on link "Copart Inc" at bounding box center [317, 244] width 42 height 11
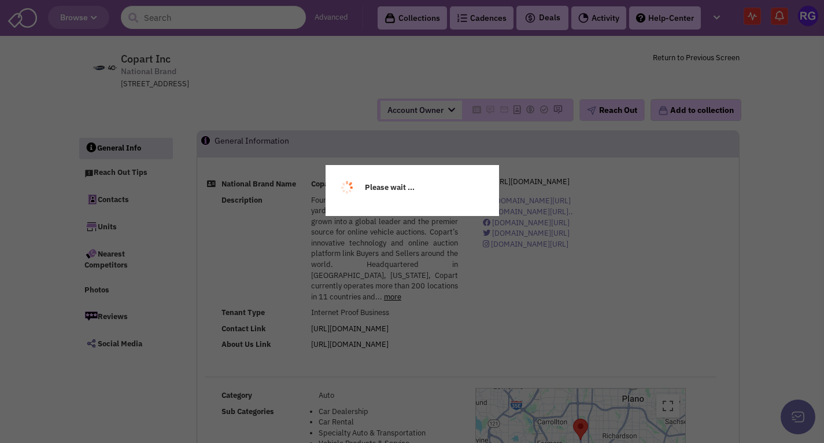
select select
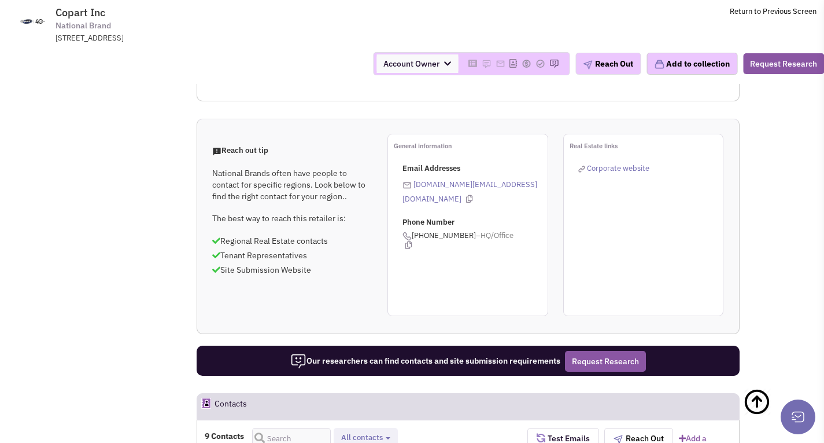
scroll to position [694, 0]
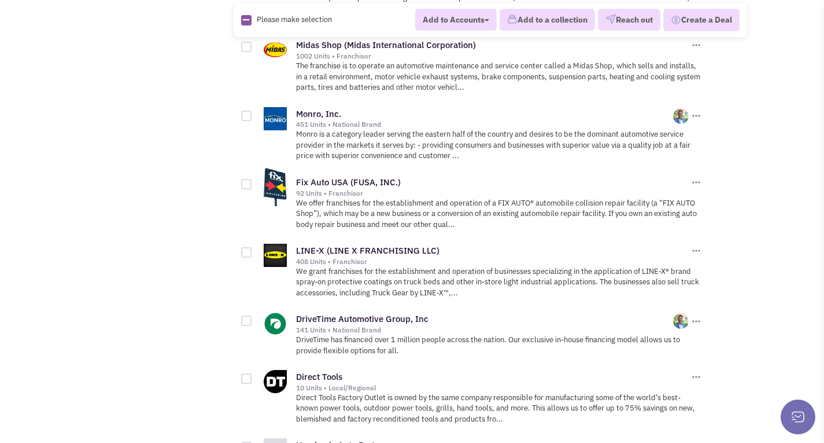
scroll to position [1545, 0]
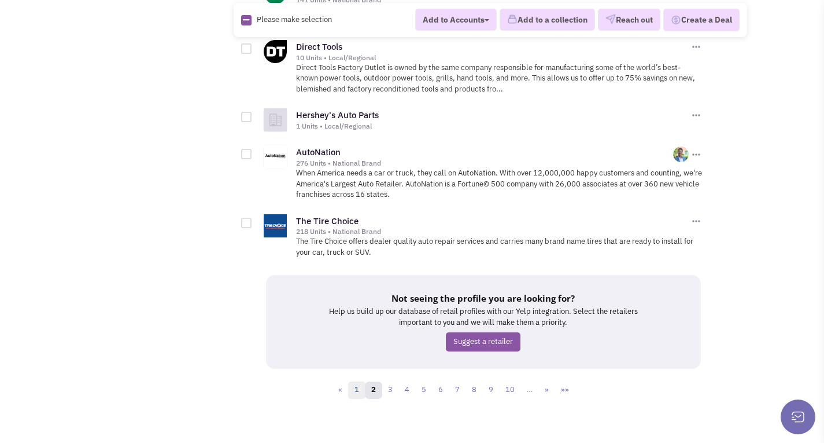
click at [360, 381] on link "1" at bounding box center [356, 389] width 17 height 17
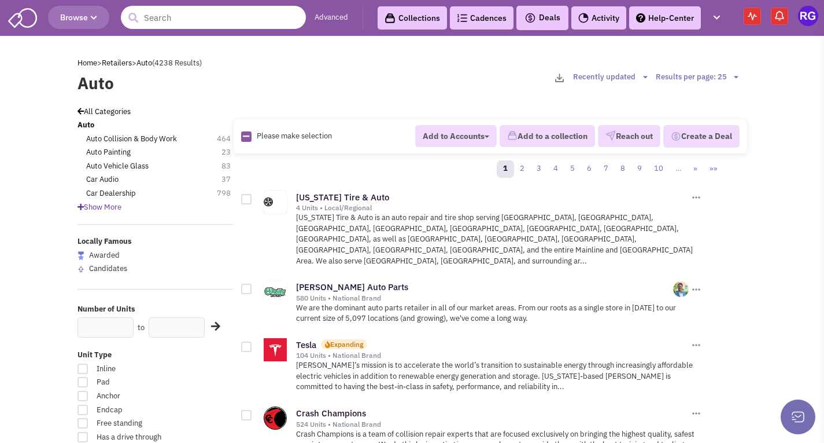
click at [196, 17] on input "text" at bounding box center [213, 17] width 185 height 23
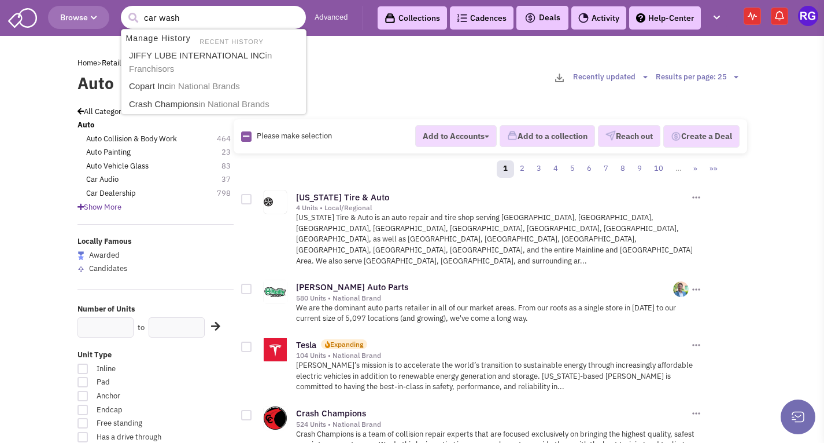
type input "car wash"
click at [124, 9] on button "submit" at bounding box center [132, 17] width 17 height 17
